Goal: Task Accomplishment & Management: Use online tool/utility

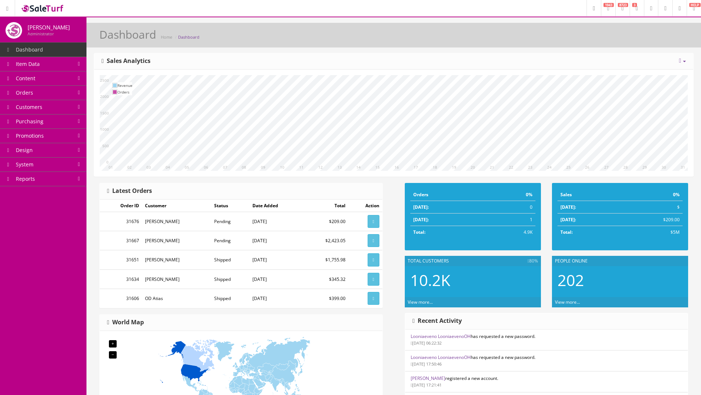
click at [32, 91] on span "Orders" at bounding box center [24, 92] width 17 height 7
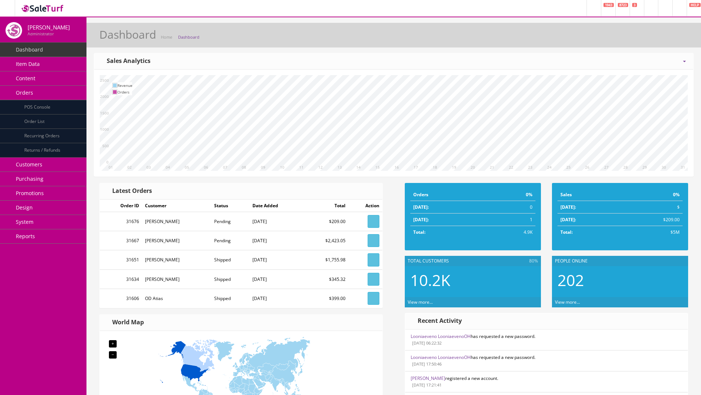
click at [34, 121] on span "Order List" at bounding box center [34, 121] width 20 height 6
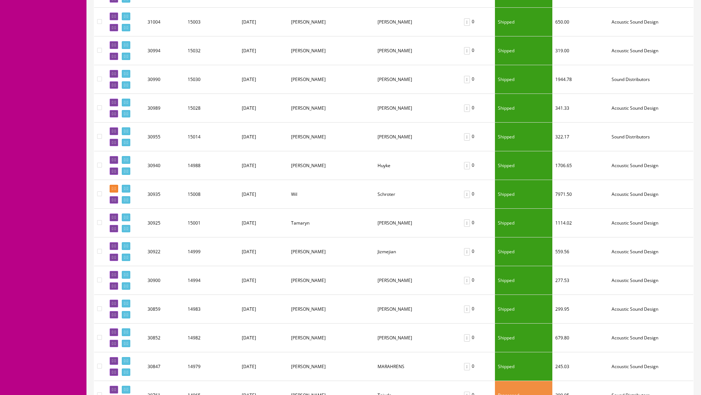
scroll to position [1271, 0]
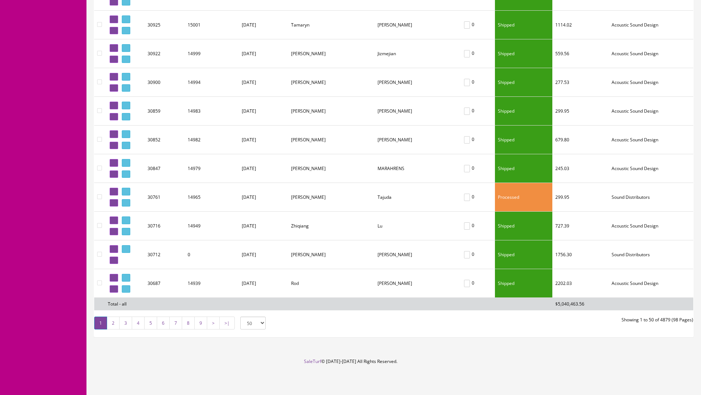
click at [117, 325] on link "2" at bounding box center [113, 323] width 13 height 13
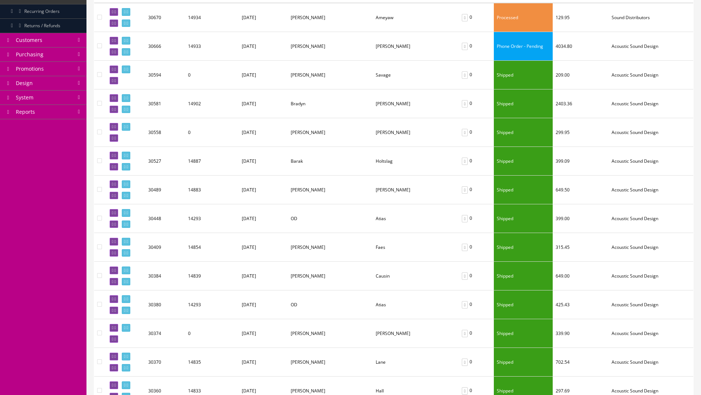
scroll to position [0, 0]
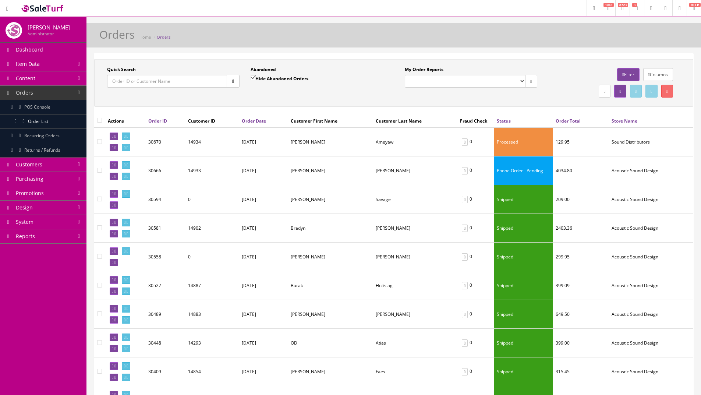
click at [636, 120] on link "Store Name" at bounding box center [625, 121] width 26 height 6
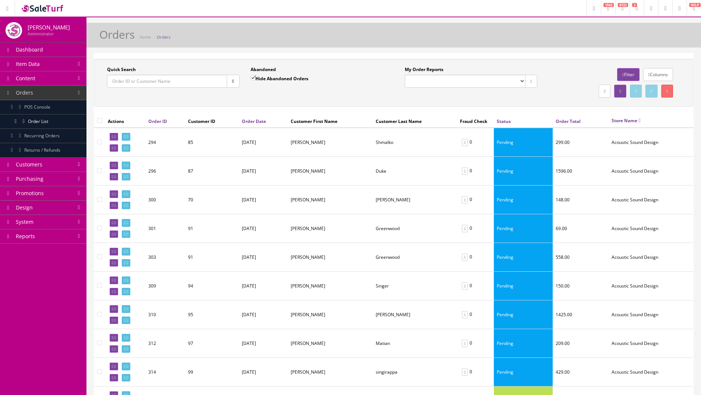
click at [641, 124] on link "Store Name" at bounding box center [626, 120] width 29 height 6
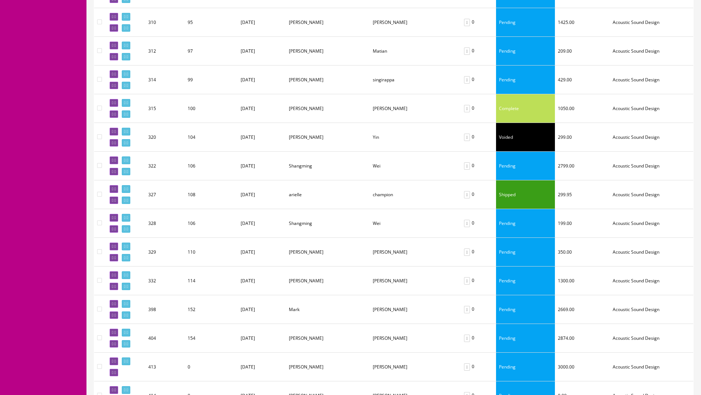
scroll to position [1266, 0]
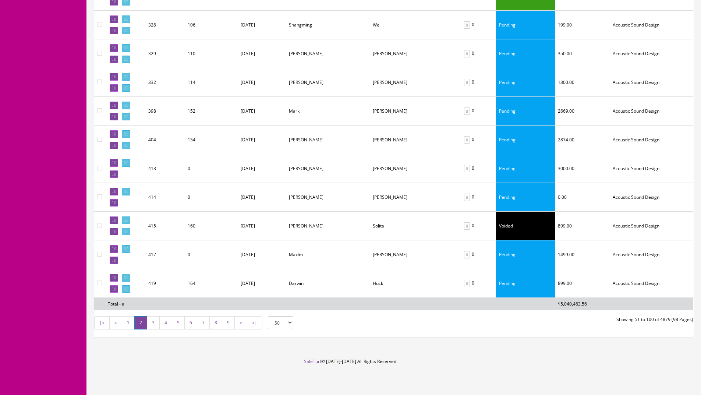
click at [214, 325] on link "8" at bounding box center [215, 322] width 13 height 13
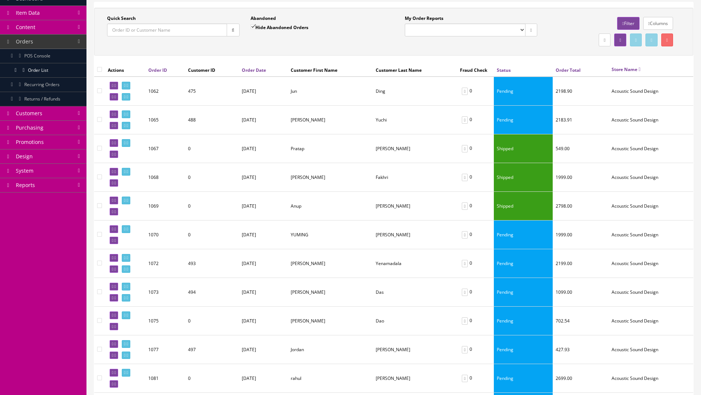
scroll to position [0, 0]
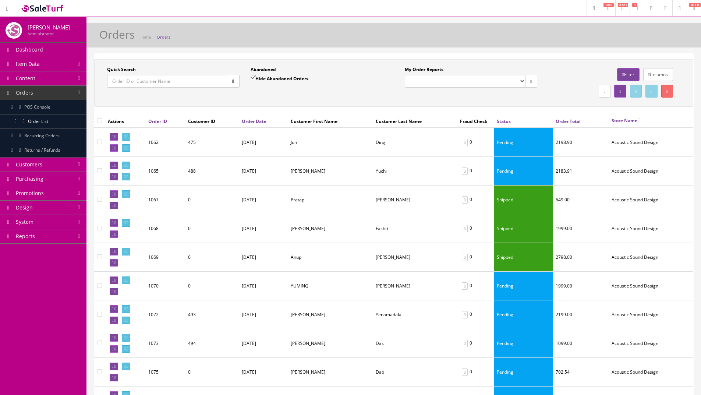
click at [636, 10] on icon at bounding box center [637, 8] width 2 height 4
click at [615, 13] on link "8723" at bounding box center [622, 8] width 14 height 16
click at [453, 43] on div "Orders Home Orders" at bounding box center [394, 37] width 604 height 18
click at [41, 107] on span "POS Console" at bounding box center [37, 107] width 26 height 6
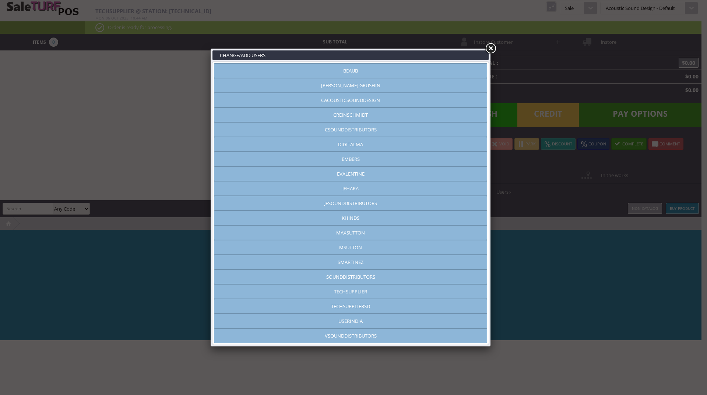
click at [491, 47] on link at bounding box center [490, 48] width 13 height 13
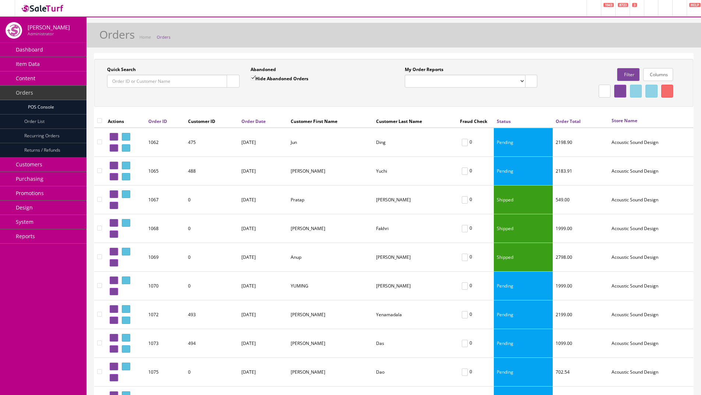
click at [41, 121] on span "Order List" at bounding box center [34, 121] width 20 height 6
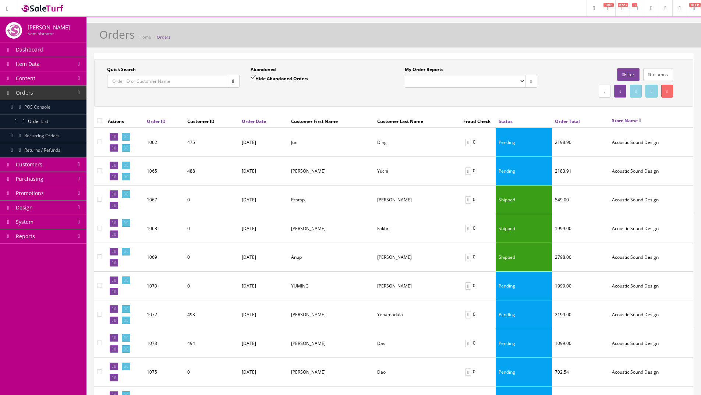
click at [43, 222] on link "System" at bounding box center [43, 222] width 86 height 14
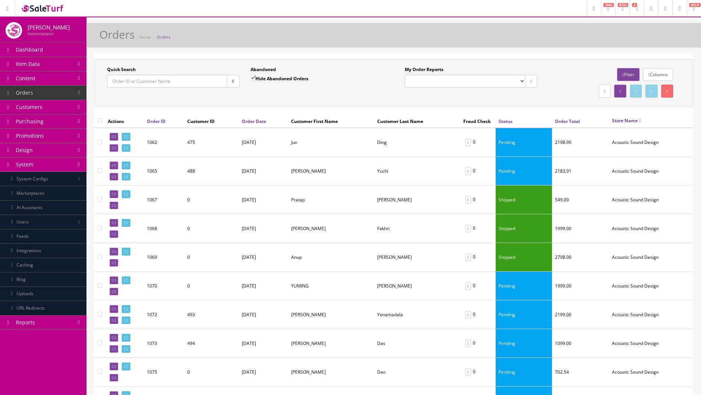
click at [40, 249] on link "Integrations" at bounding box center [43, 251] width 86 height 14
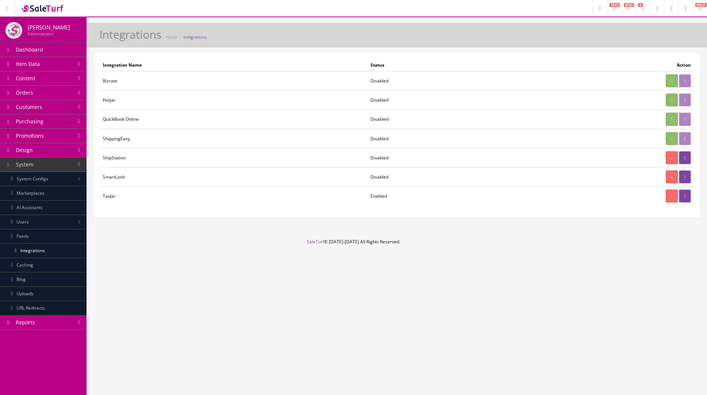
click at [35, 196] on link "Marketplaces" at bounding box center [43, 193] width 86 height 14
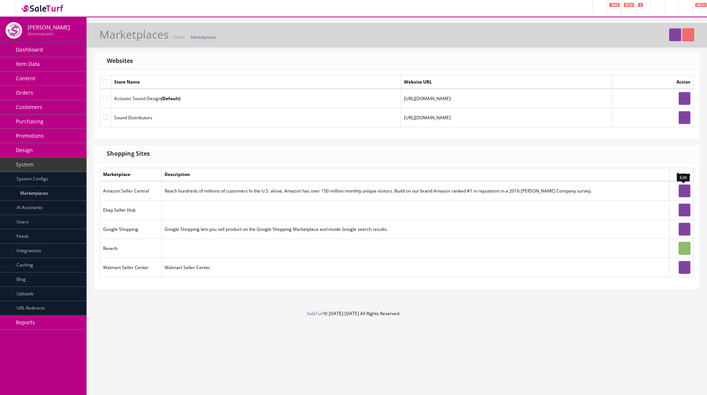
click at [683, 188] on link at bounding box center [684, 190] width 12 height 13
click at [32, 92] on span "Orders" at bounding box center [24, 92] width 17 height 7
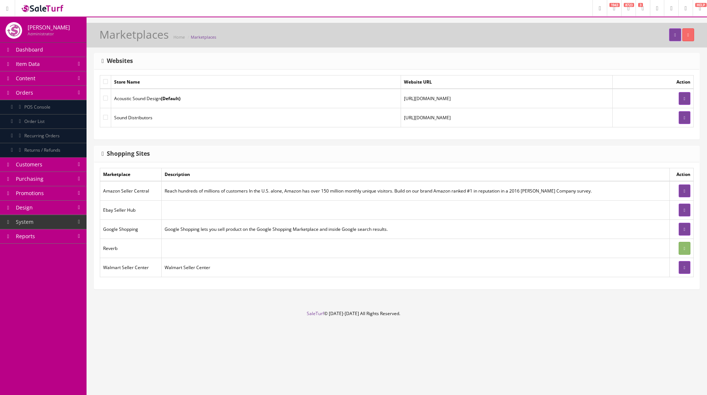
click at [32, 121] on span "Order List" at bounding box center [34, 121] width 20 height 6
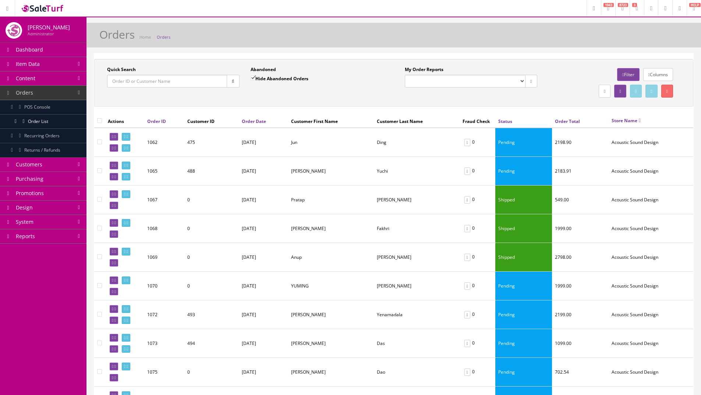
click at [625, 76] on link "Filter" at bounding box center [628, 74] width 22 height 13
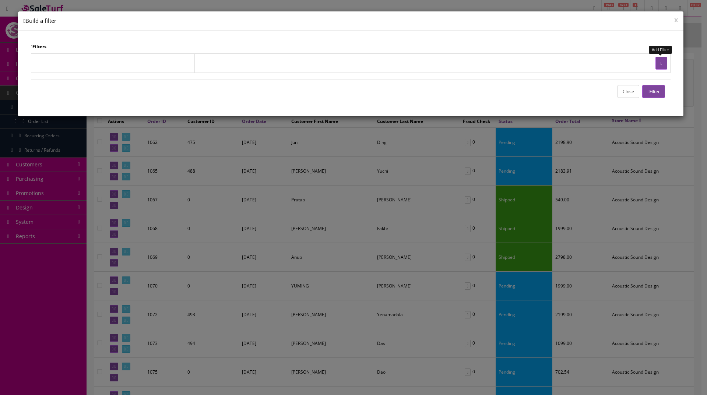
click at [661, 66] on button "button" at bounding box center [661, 63] width 12 height 13
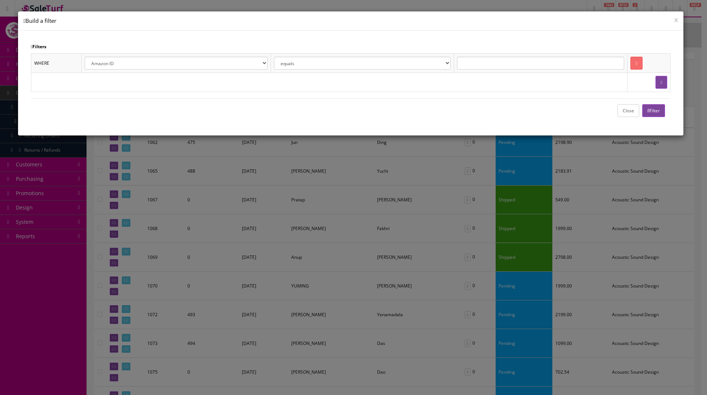
click at [182, 62] on select "Amazon ID eBay ID eBay Record # Order ID Jet ID Reverb ID Walmart ID Customer I…" at bounding box center [176, 63] width 183 height 13
click at [366, 99] on div "Close Filter" at bounding box center [351, 110] width 640 height 24
click at [677, 20] on button "x" at bounding box center [676, 19] width 4 height 7
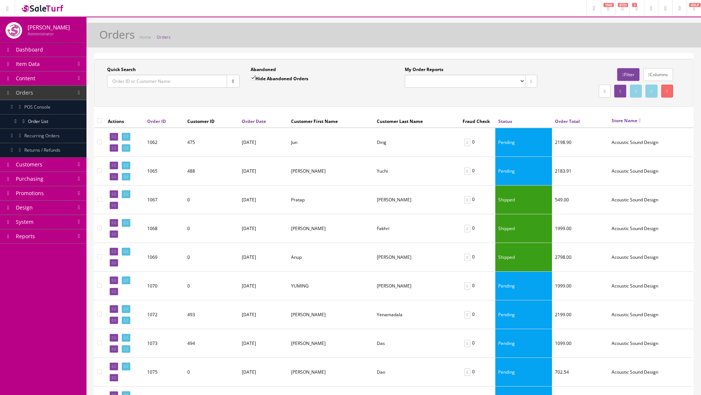
click at [175, 82] on input "Quick Search" at bounding box center [167, 81] width 120 height 13
click at [626, 69] on link "Filter" at bounding box center [628, 74] width 22 height 13
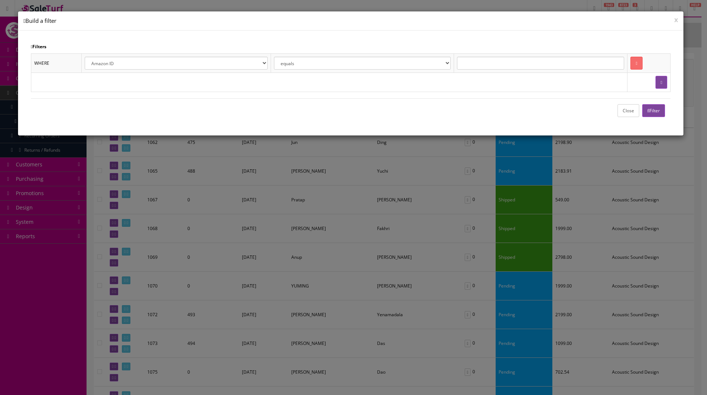
click at [223, 63] on select "Amazon ID eBay ID eBay Record # Order ID Jet ID Reverb ID Walmart ID Customer I…" at bounding box center [176, 63] width 183 height 13
select select "o.store_name"
click at [85, 57] on select "Amazon ID eBay ID eBay Record # Order ID Jet ID Reverb ID Walmart ID Customer I…" at bounding box center [176, 63] width 183 height 13
click at [488, 65] on input "text" at bounding box center [540, 63] width 167 height 13
click at [388, 64] on select "equals is like is not like is greater than is greater than or equal to is less …" at bounding box center [362, 63] width 177 height 13
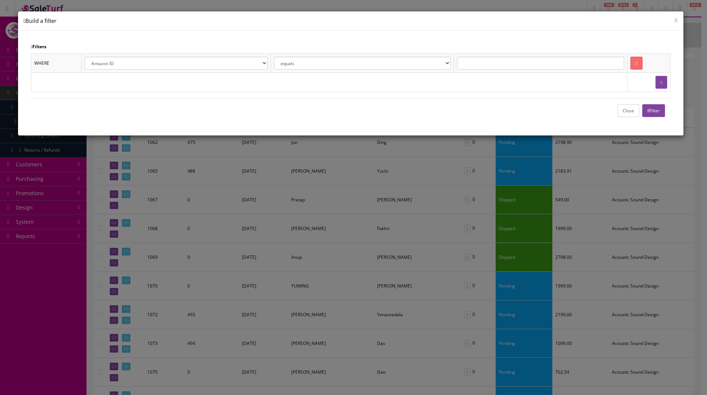
click at [388, 64] on select "equals is like is not like is greater than is greater than or equal to is less …" at bounding box center [362, 63] width 177 height 13
click at [538, 64] on input "text" at bounding box center [540, 63] width 167 height 13
type input "Amazon"
click at [653, 112] on button "Filter" at bounding box center [653, 110] width 23 height 13
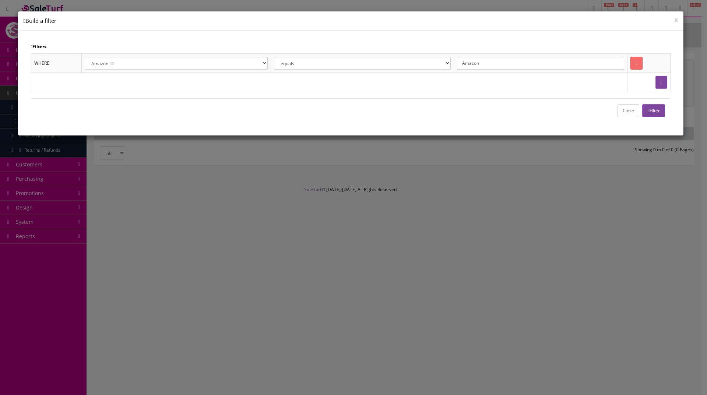
click at [620, 106] on button "Close" at bounding box center [628, 110] width 22 height 13
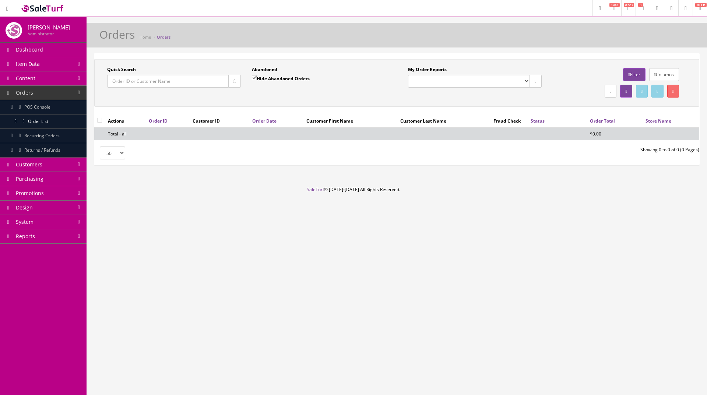
click at [630, 76] on link "Filter" at bounding box center [634, 74] width 22 height 13
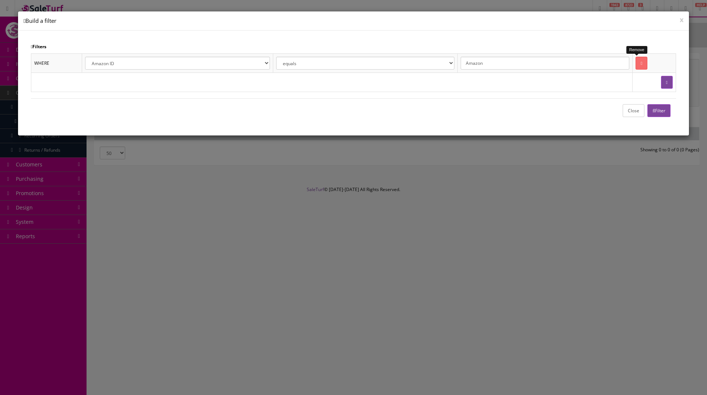
click at [635, 66] on link at bounding box center [641, 63] width 12 height 13
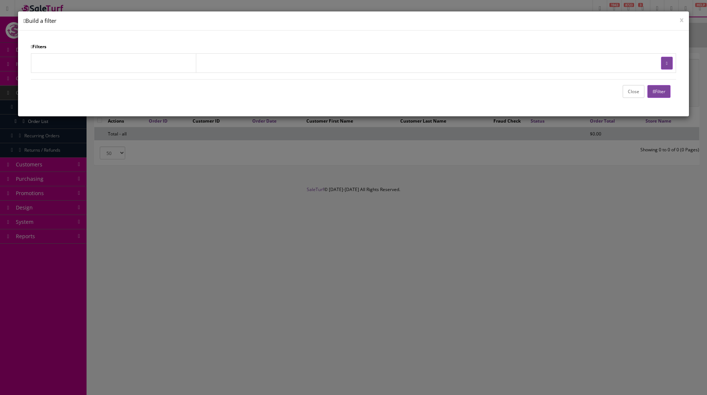
click at [654, 89] on button "Filter" at bounding box center [658, 91] width 23 height 13
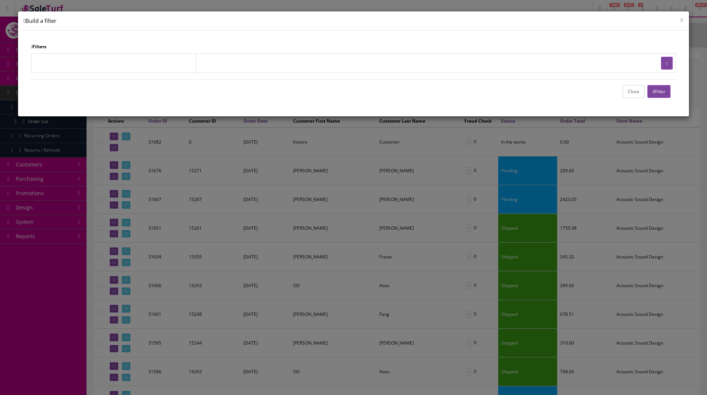
click at [682, 22] on button "x" at bounding box center [681, 19] width 4 height 7
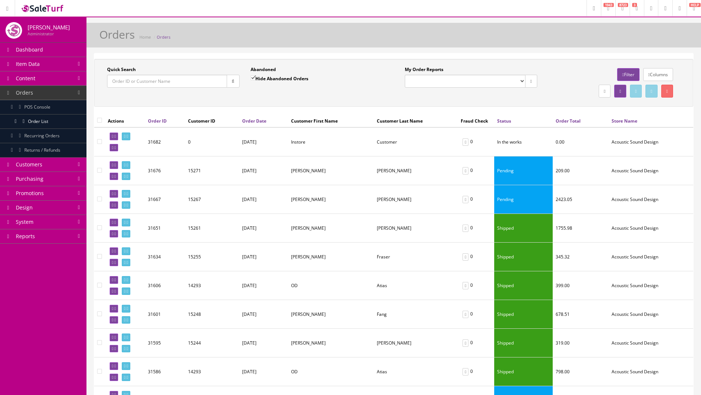
click at [38, 63] on span "Item Data" at bounding box center [28, 63] width 24 height 7
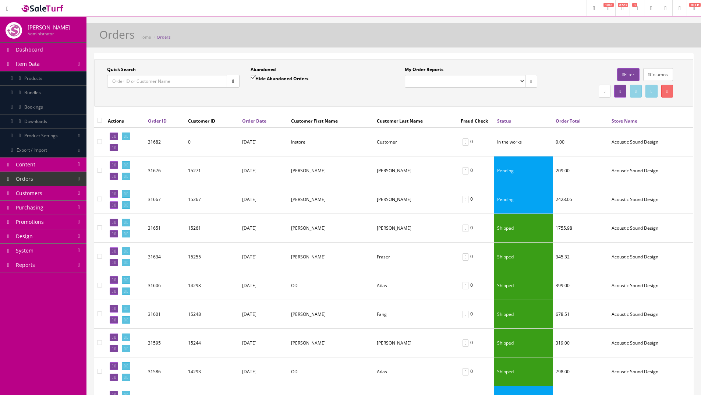
click at [38, 76] on span "Products" at bounding box center [33, 78] width 18 height 6
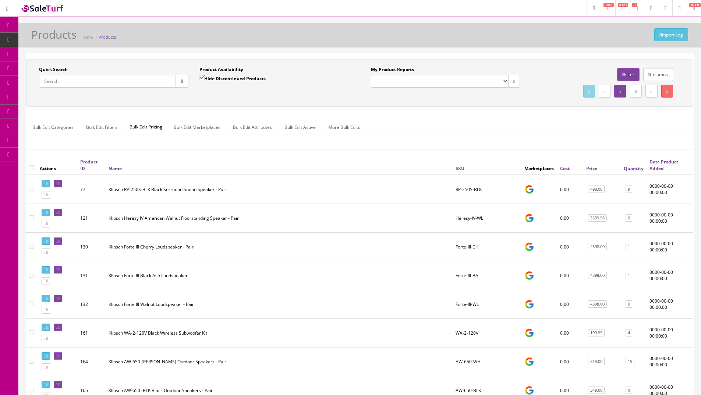
click at [597, 110] on div "Quick Search Date From Product Availability Hide Discontinued Products Date To …" at bounding box center [359, 107] width 667 height 97
click at [604, 92] on icon at bounding box center [604, 91] width 1 height 4
click at [544, 112] on link "CSV File" at bounding box center [540, 112] width 16 height 6
click at [670, 123] on ul "Bulk Edit Categories Bulk Edit Filters Bulk Edit Pricing Bulk Edit Marketplaces…" at bounding box center [360, 127] width 667 height 14
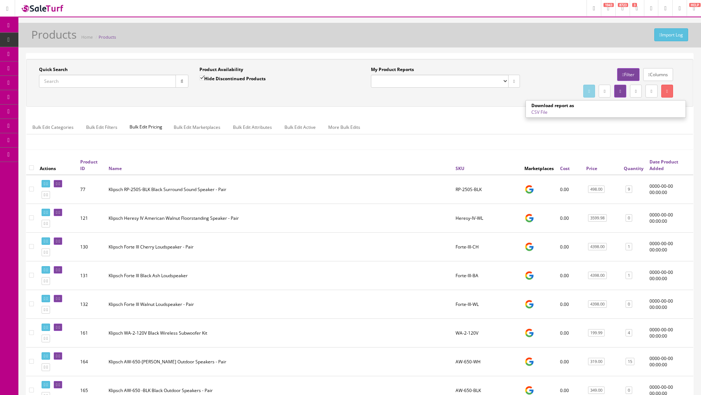
click at [8, 7] on icon at bounding box center [7, 9] width 2 height 4
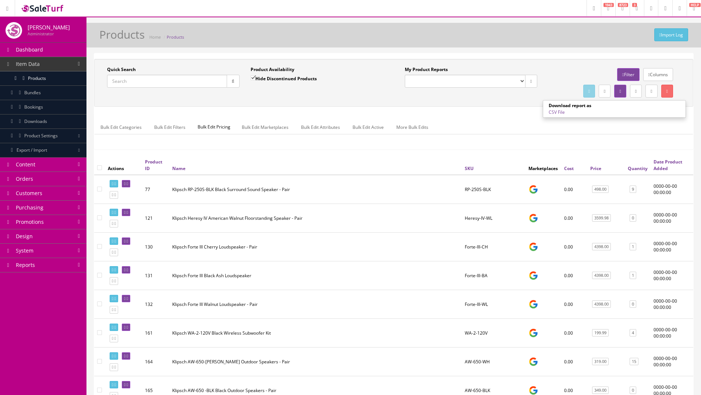
click at [365, 80] on div "Product Availability Hide Discontinued Products" at bounding box center [317, 76] width 133 height 21
click at [179, 82] on input "Quick Search" at bounding box center [167, 81] width 120 height 13
click at [365, 99] on div "Quick Search Date From Product Availability Hide Discontinued Products Date To …" at bounding box center [394, 82] width 596 height 33
click at [494, 103] on div "Quick Search Date From Product Availability Hide Discontinued Products Date To …" at bounding box center [393, 83] width 599 height 48
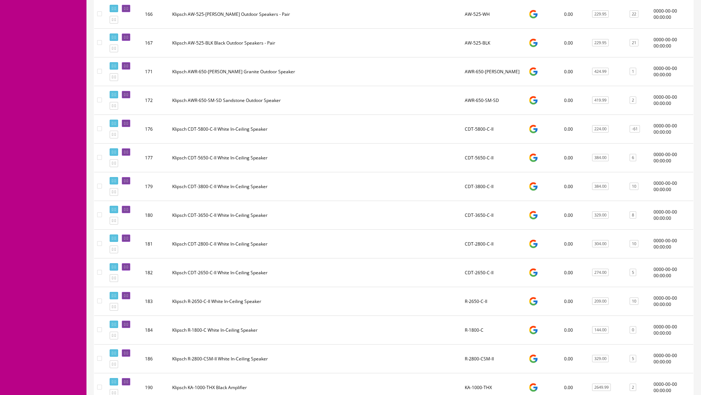
scroll to position [663, 0]
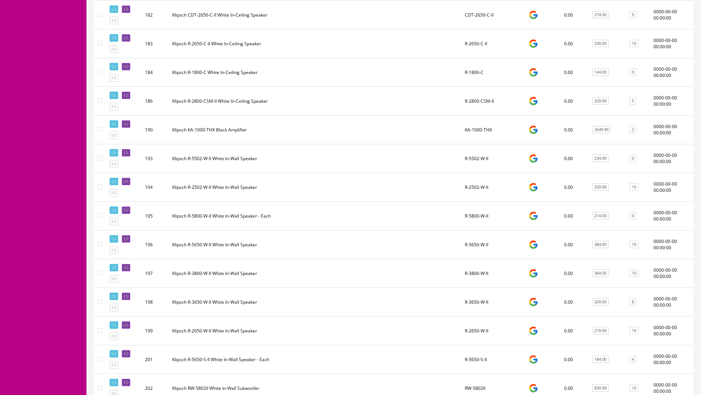
click at [533, 49] on img at bounding box center [534, 44] width 10 height 10
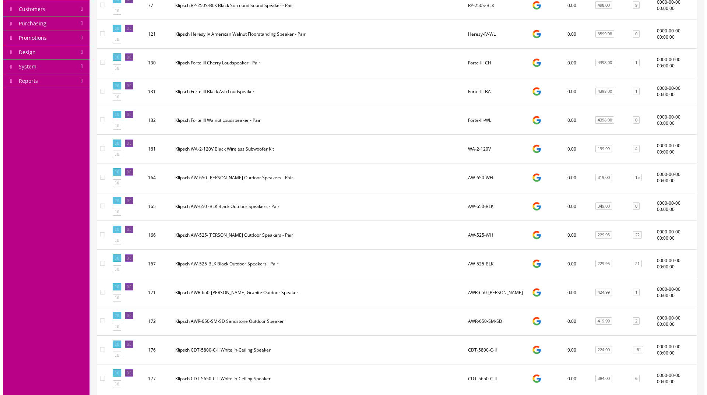
scroll to position [0, 0]
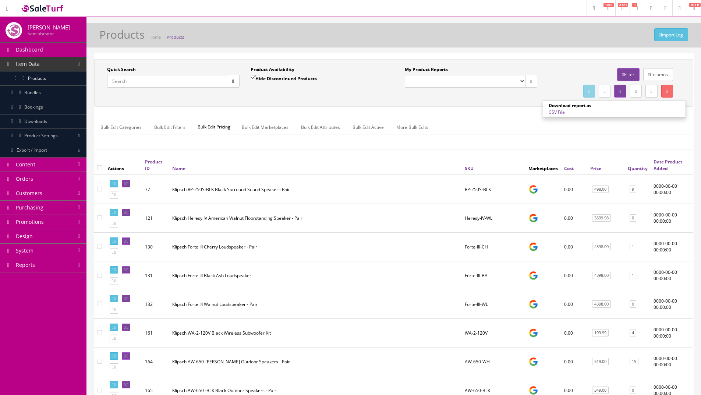
click at [363, 93] on div "Quick Search Date From Product Availability Hide Discontinued Products Date To …" at bounding box center [394, 82] width 596 height 33
click at [665, 71] on link "Columns" at bounding box center [658, 74] width 30 height 13
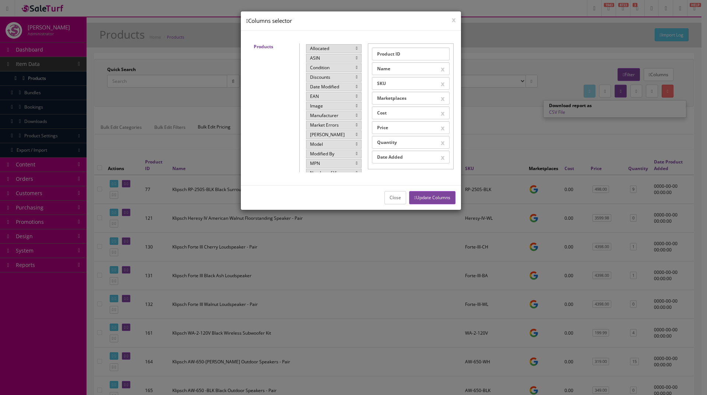
click at [452, 20] on button "x" at bounding box center [454, 19] width 4 height 7
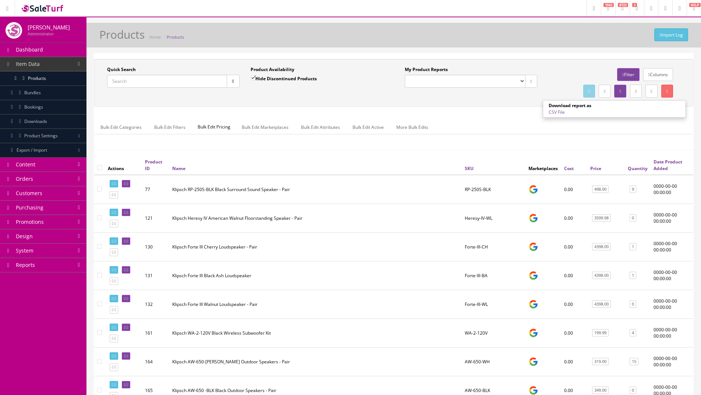
click at [655, 74] on link "Columns" at bounding box center [658, 74] width 30 height 13
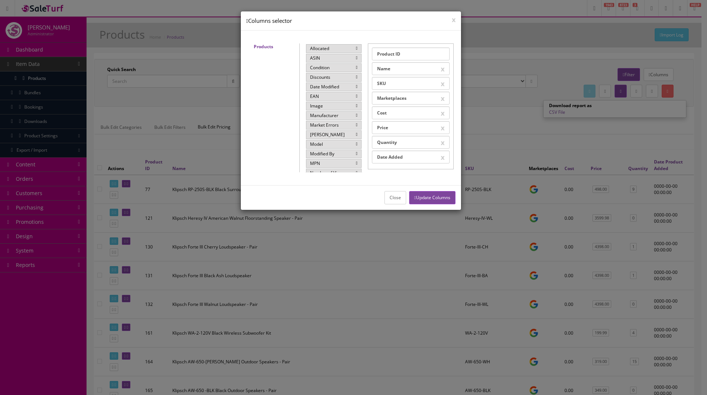
click at [452, 20] on button "x" at bounding box center [454, 19] width 4 height 7
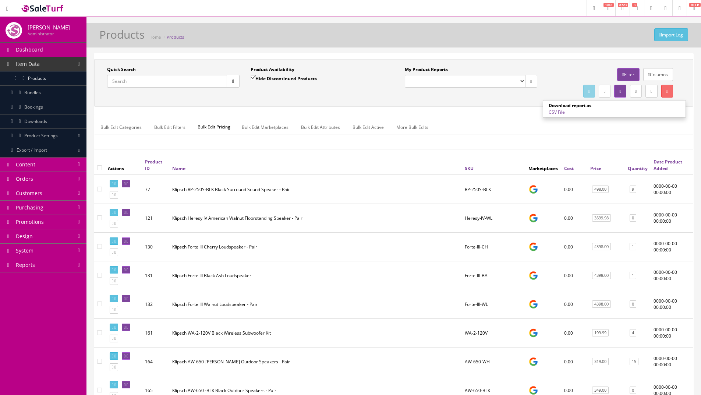
click at [535, 194] on img at bounding box center [534, 189] width 10 height 10
click at [533, 194] on img at bounding box center [534, 189] width 10 height 10
click at [504, 134] on ul "Bulk Edit Categories Bulk Edit Filters Bulk Edit Pricing Bulk Edit Marketplaces…" at bounding box center [394, 127] width 599 height 14
click at [474, 119] on div "Bulk Edit Categories Bulk Edit Filters Bulk Edit Pricing Bulk Edit Marketplaces…" at bounding box center [394, 131] width 599 height 35
click at [624, 68] on link "Filter" at bounding box center [628, 74] width 22 height 13
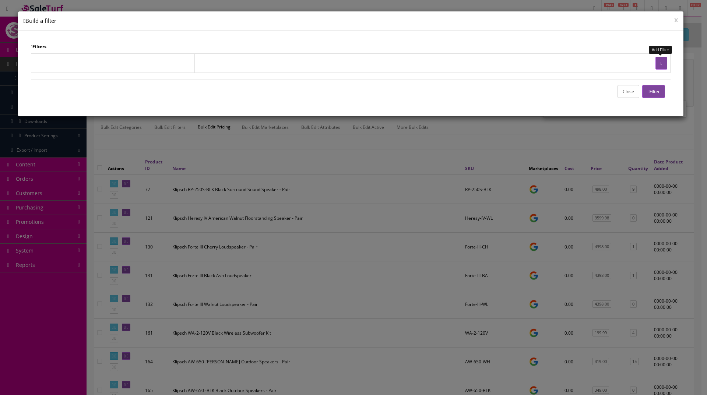
click at [663, 64] on button "button" at bounding box center [661, 63] width 12 height 13
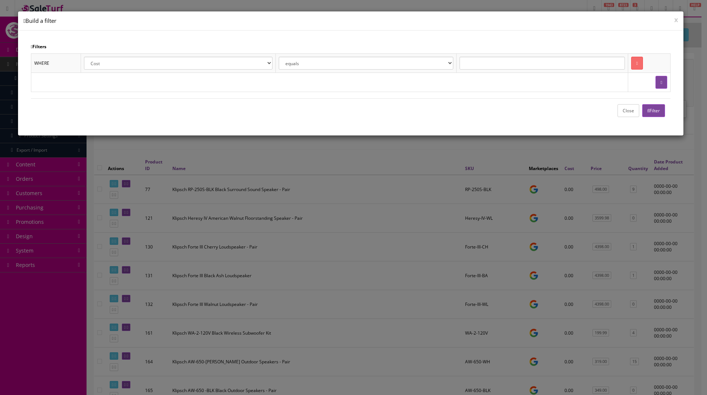
click at [266, 60] on select "Cost Price Amazon Price Ebay Price Reverb Price Walmart Price Retail Price Map …" at bounding box center [178, 63] width 188 height 13
select select "[DOMAIN_NAME]_id"
click at [84, 57] on select "Cost Price Amazon Price Ebay Price Reverb Price Walmart Price Retail Price Map …" at bounding box center [178, 63] width 188 height 13
click at [502, 63] on input "text" at bounding box center [541, 63] width 165 height 13
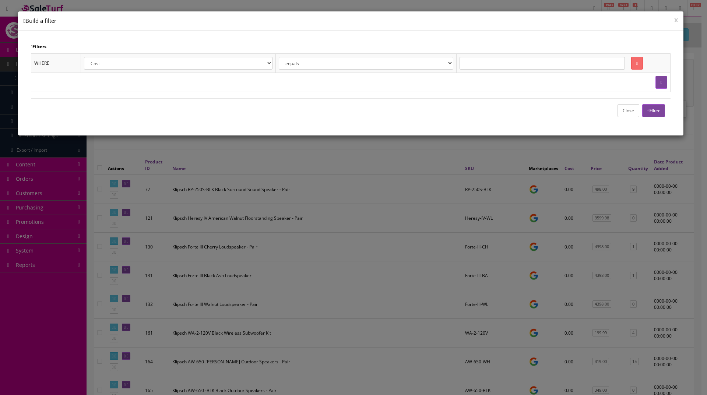
click at [502, 63] on input "text" at bounding box center [541, 63] width 165 height 13
click at [629, 106] on button "Close" at bounding box center [628, 110] width 22 height 13
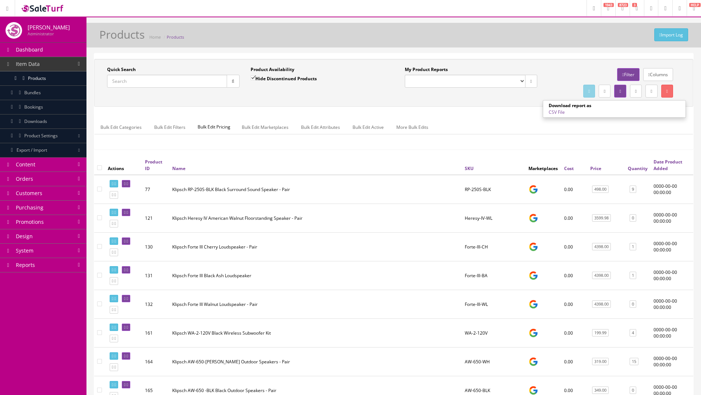
click at [567, 80] on div "Columns Filter" at bounding box center [614, 74] width 133 height 17
click at [653, 71] on link "Columns" at bounding box center [658, 74] width 30 height 13
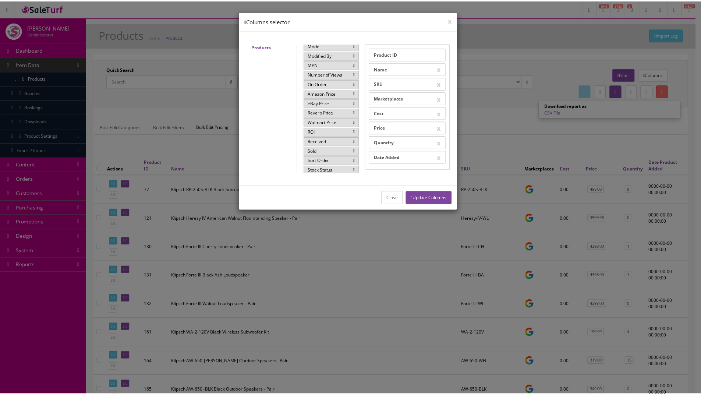
scroll to position [100, 0]
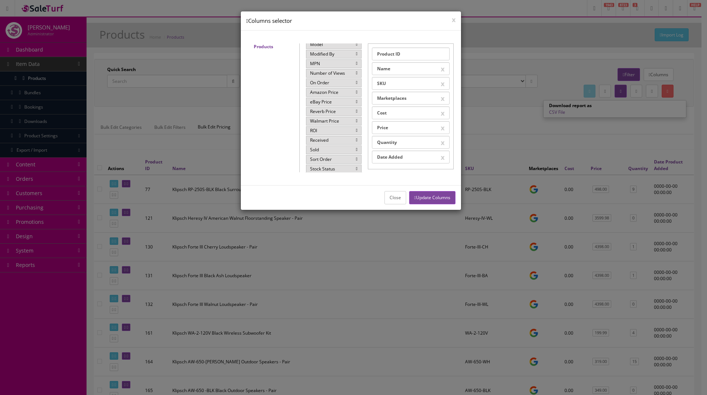
click at [453, 21] on button "x" at bounding box center [454, 19] width 4 height 7
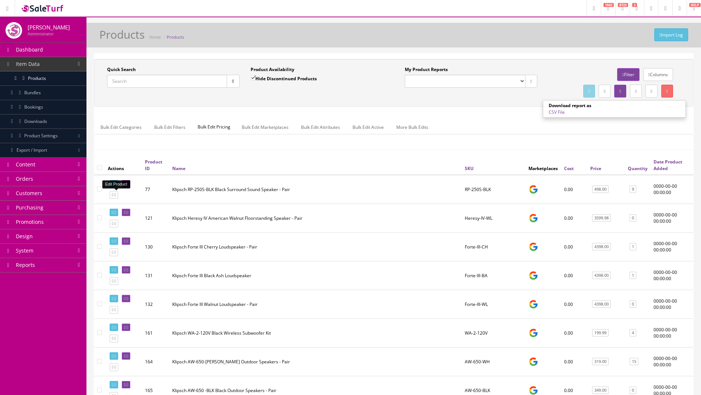
click at [127, 186] on icon at bounding box center [127, 184] width 1 height 4
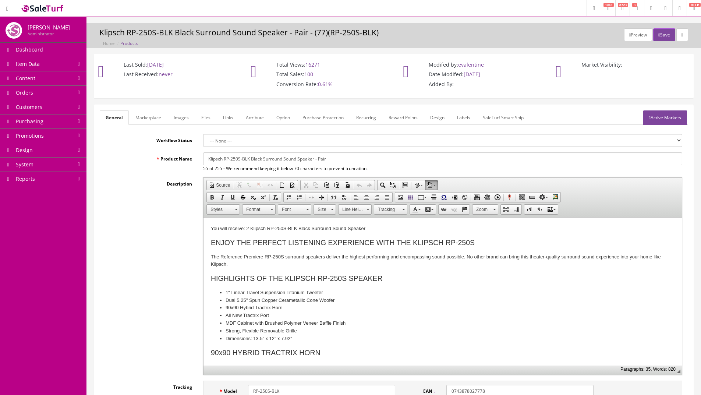
click at [151, 116] on link "Marketplace" at bounding box center [149, 117] width 38 height 14
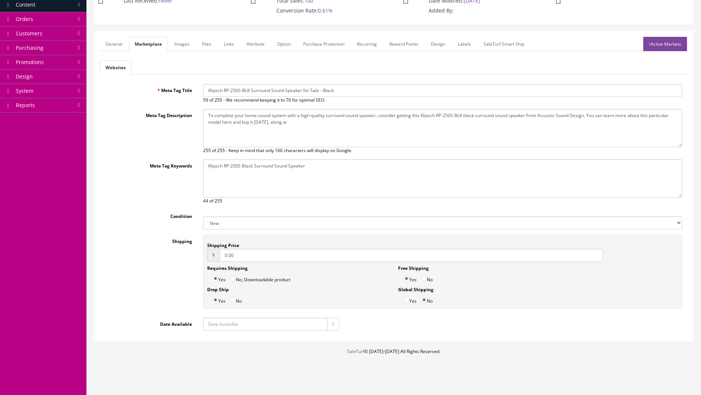
scroll to position [42, 0]
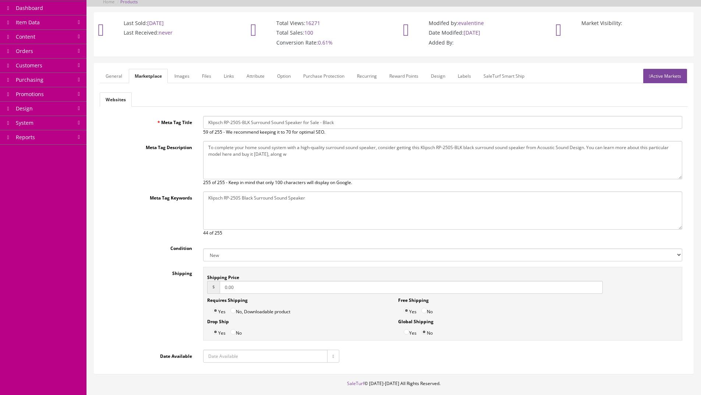
click at [119, 77] on link "General" at bounding box center [114, 76] width 28 height 14
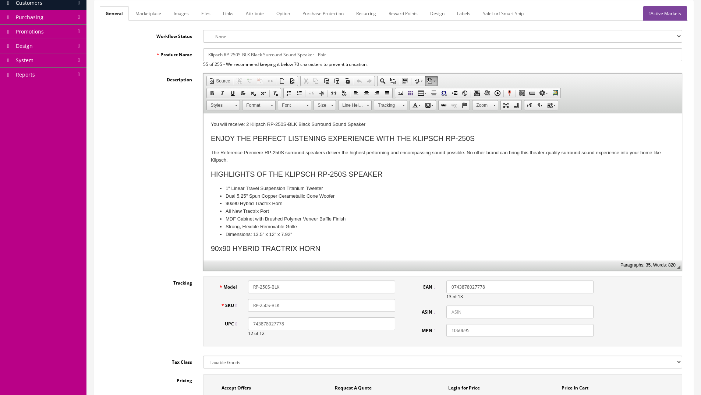
scroll to position [0, 0]
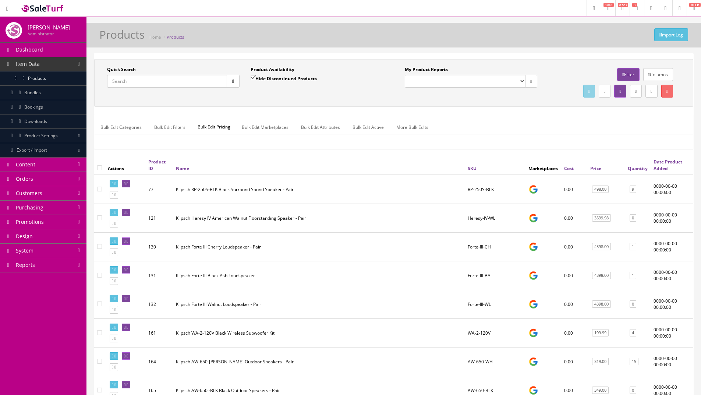
click at [621, 70] on link "Filter" at bounding box center [628, 74] width 22 height 13
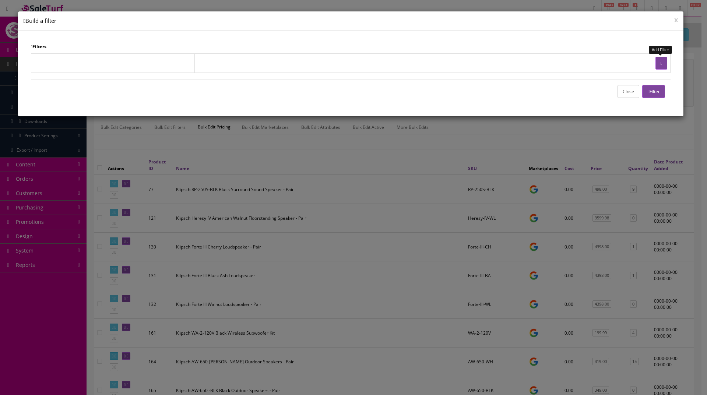
click at [660, 61] on icon "button" at bounding box center [660, 63] width 1 height 4
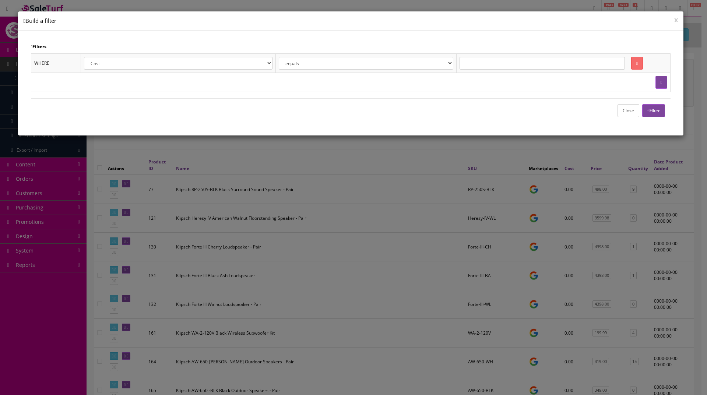
click at [250, 69] on select "Cost Price Amazon Price Ebay Price Reverb Price Walmart Price Retail Price Map …" at bounding box center [178, 63] width 188 height 13
select select "[DOMAIN_NAME]_id"
click at [84, 57] on select "Cost Price Amazon Price Ebay Price Reverb Price Walmart Price Retail Price Map …" at bounding box center [178, 63] width 188 height 13
click at [413, 69] on select "equals is like is not like is greater than is greater than or equal to is less …" at bounding box center [366, 63] width 174 height 13
click at [412, 65] on select "equals is like is not like is greater than is greater than or equal to is less …" at bounding box center [366, 63] width 174 height 13
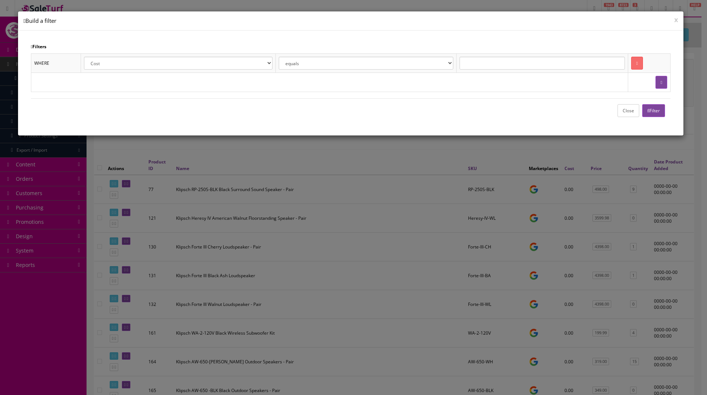
click at [526, 62] on input "text" at bounding box center [541, 63] width 165 height 13
click at [674, 20] on button "x" at bounding box center [676, 19] width 4 height 7
